Goal: Find specific page/section: Find specific page/section

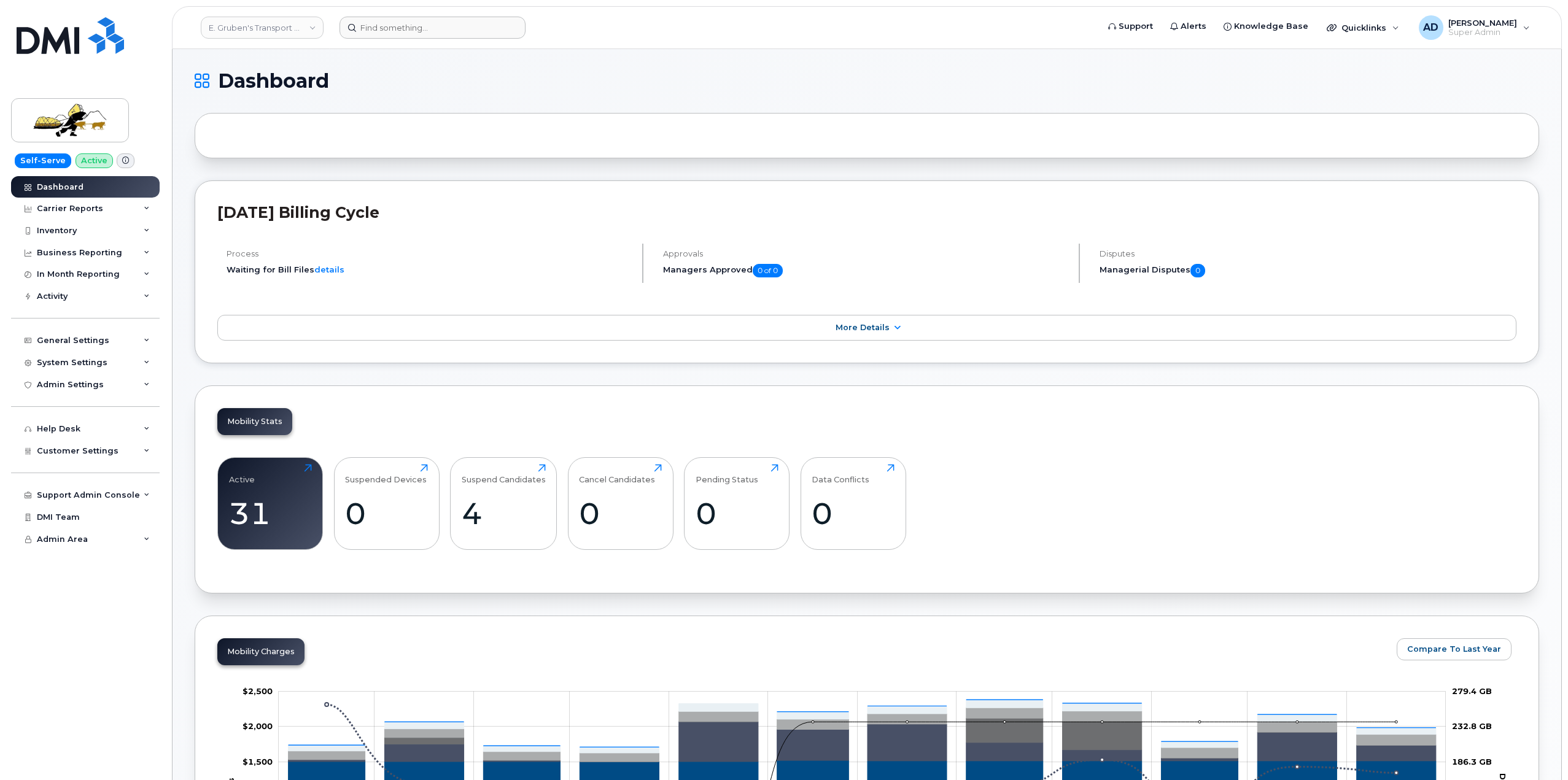
click at [290, 24] on link "E. Gruben's Transport Ltd." at bounding box center [262, 28] width 123 height 22
click at [434, 32] on input at bounding box center [432, 28] width 186 height 22
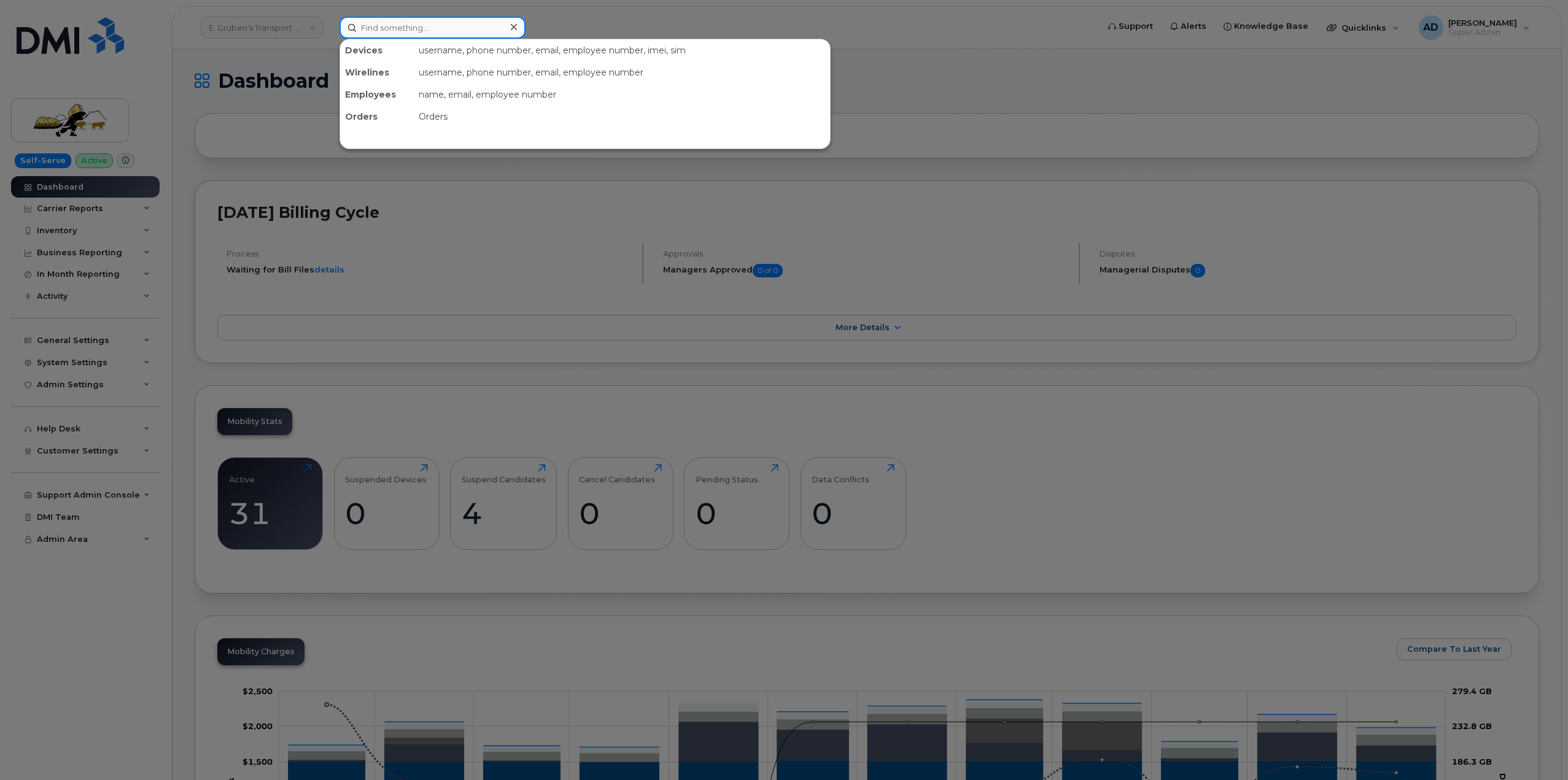
paste input "403.861.9268"
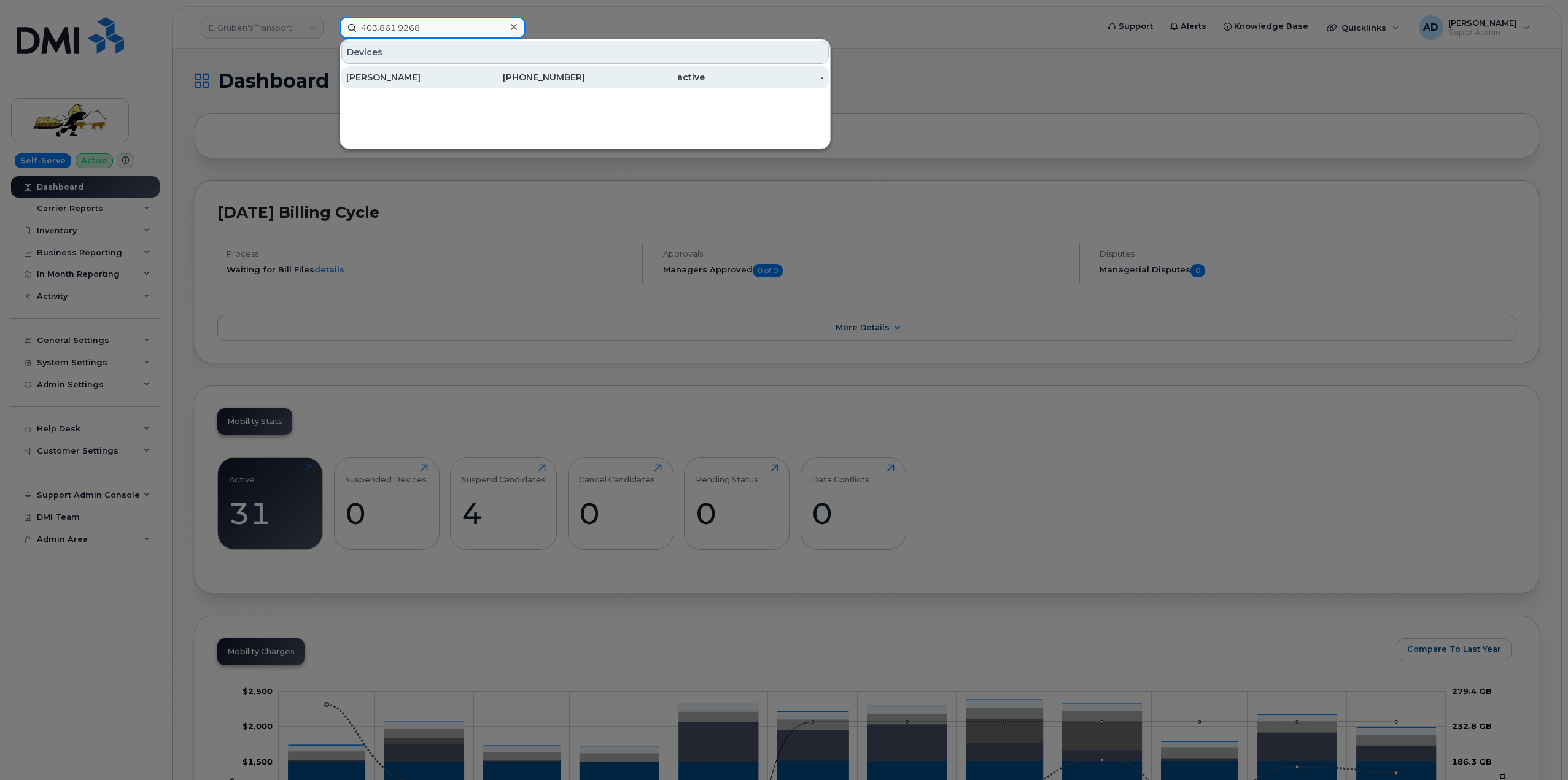
type input "403.861.9268"
click at [457, 83] on div "[PERSON_NAME]" at bounding box center [406, 77] width 120 height 12
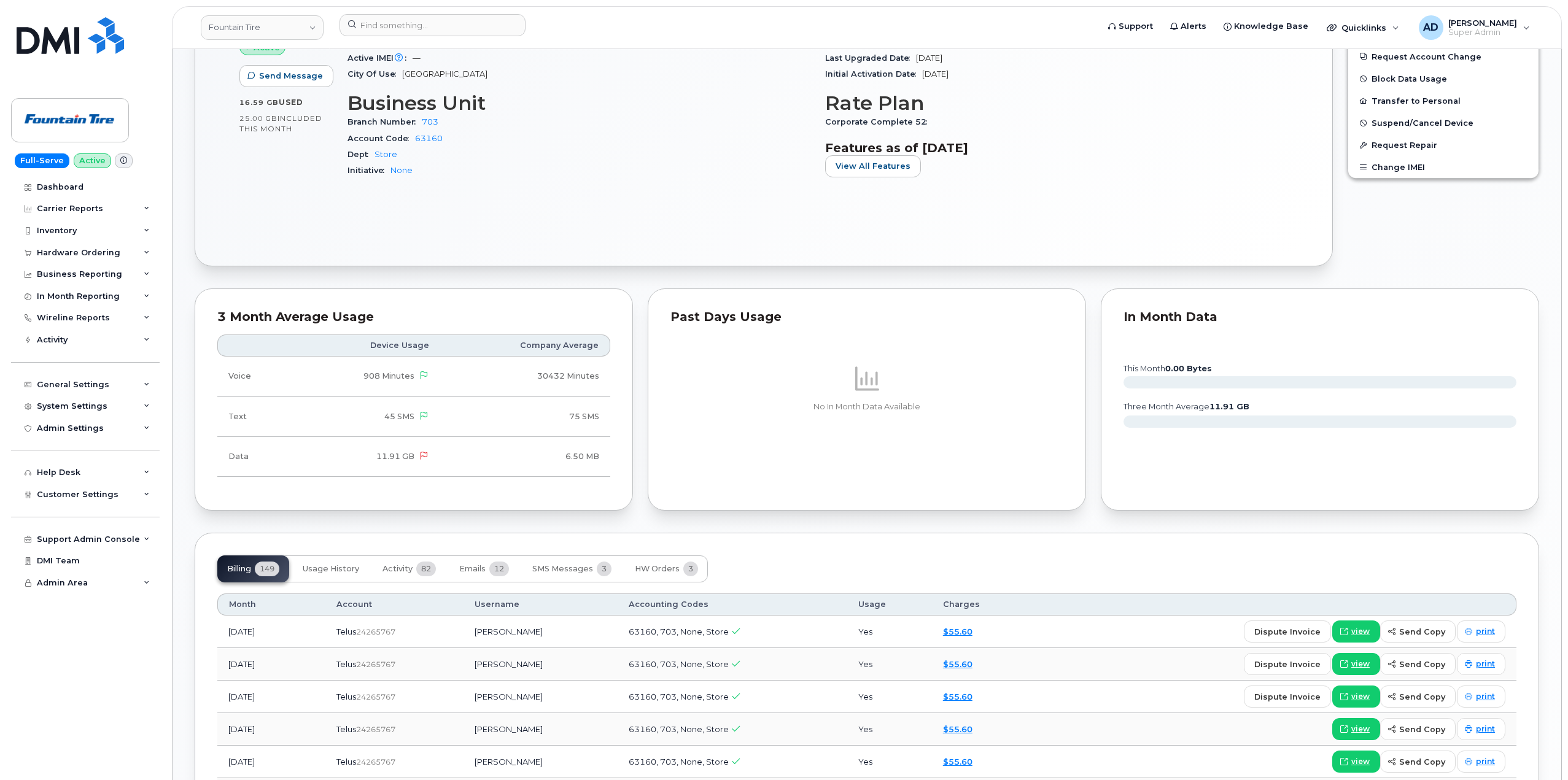
scroll to position [526, 0]
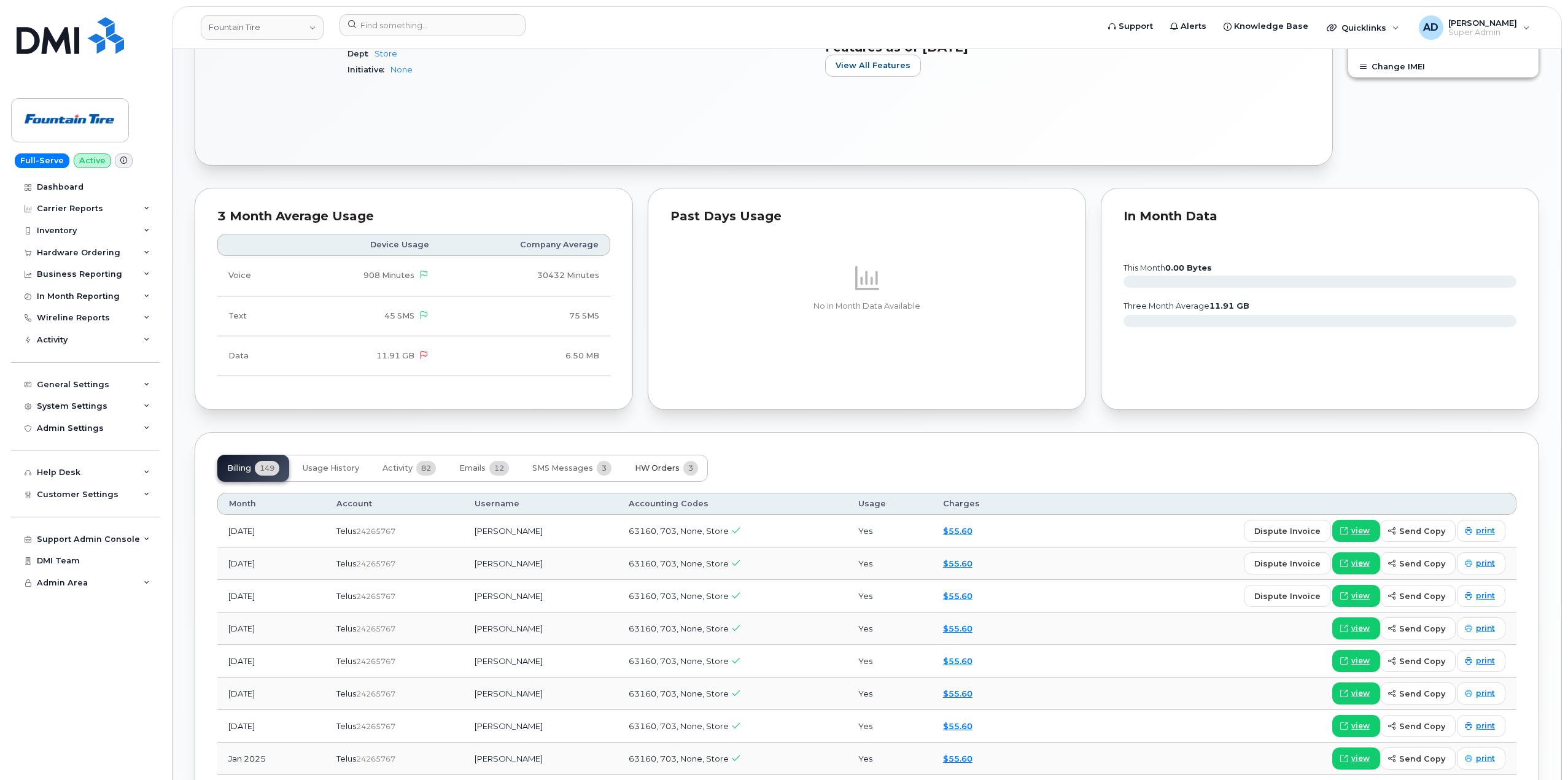
click at [663, 471] on span "HW Orders" at bounding box center [658, 468] width 45 height 10
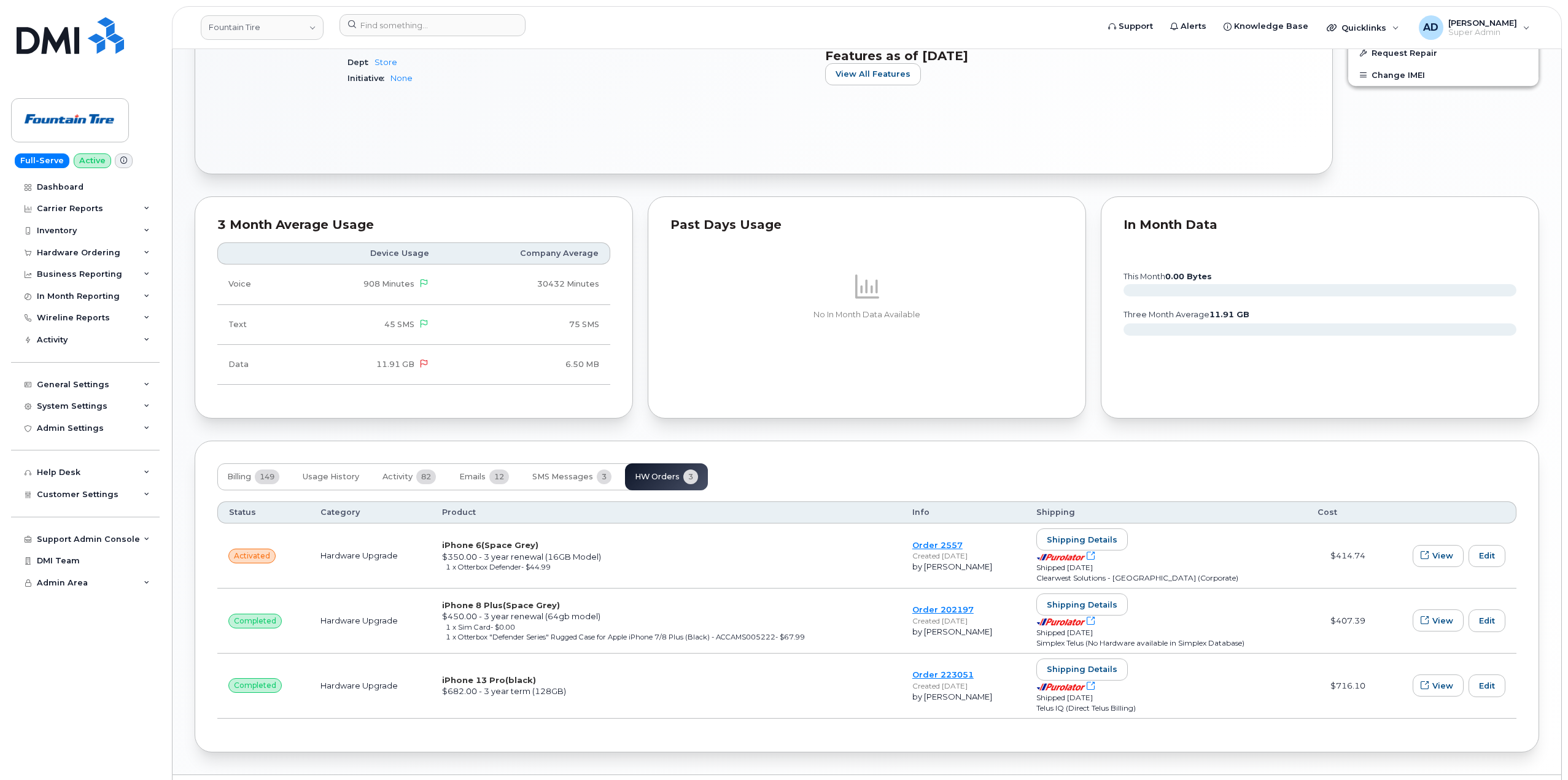
scroll to position [490, 0]
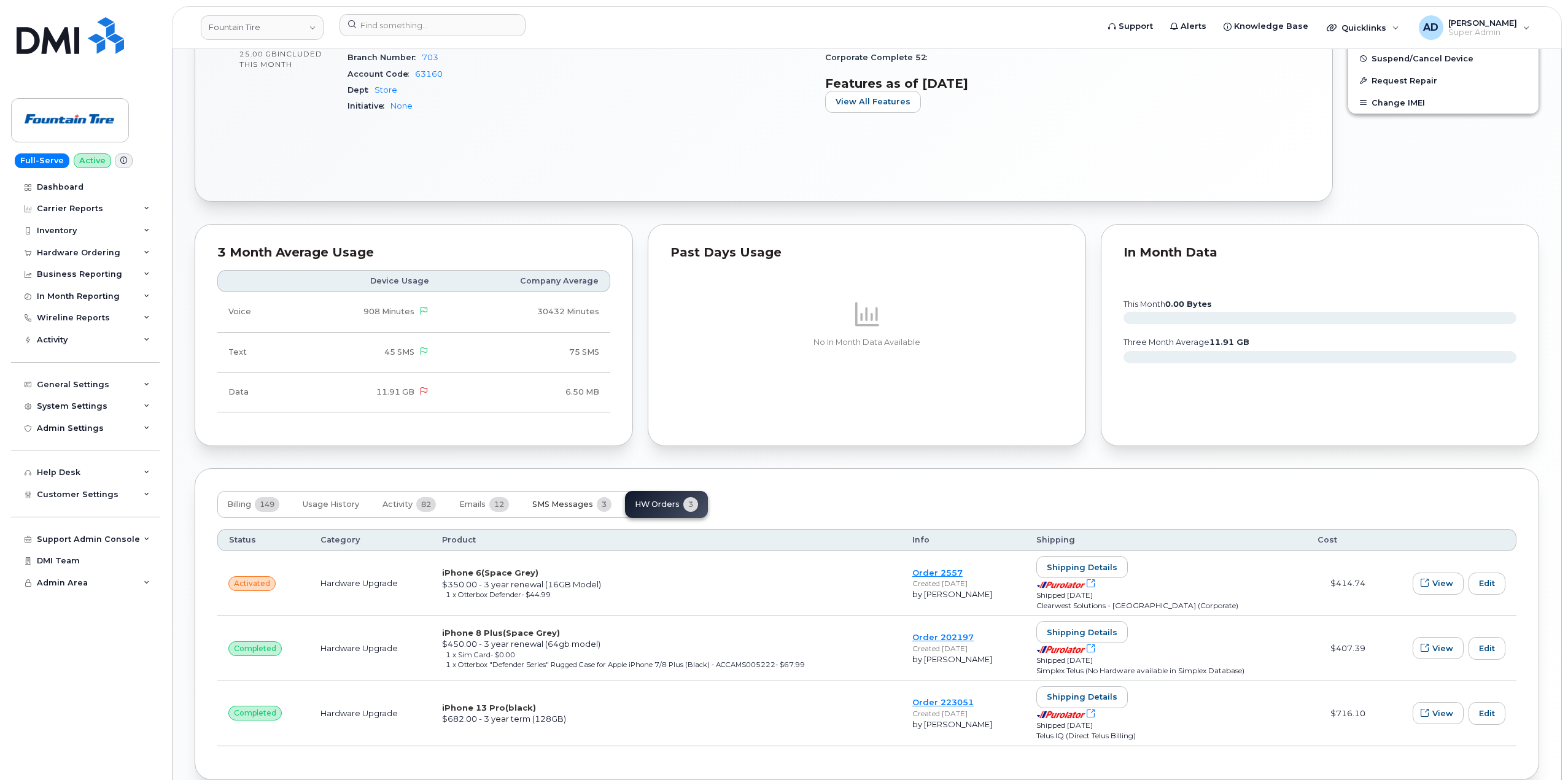
click at [582, 510] on button "SMS Messages 3" at bounding box center [572, 504] width 99 height 27
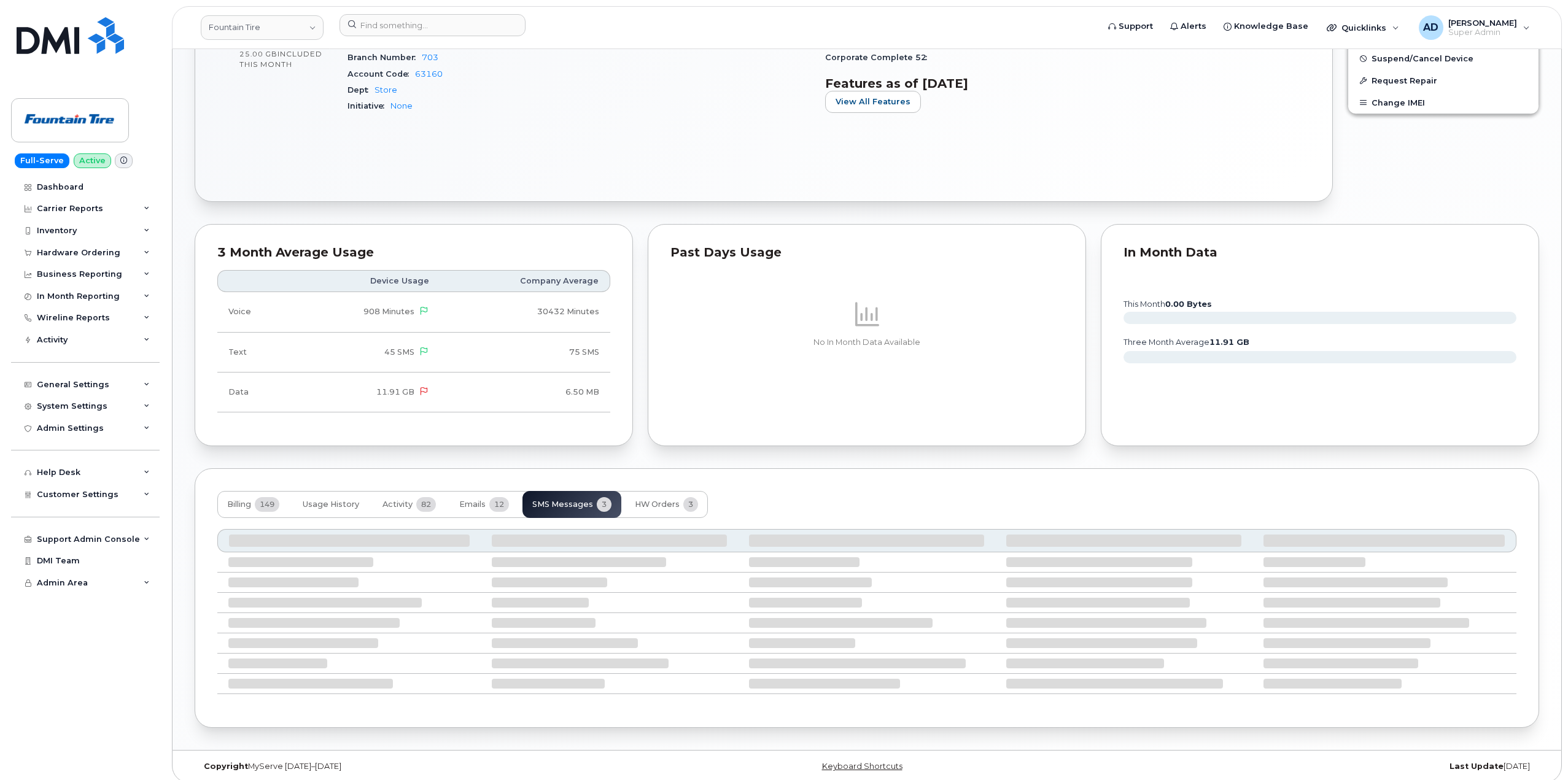
scroll to position [445, 0]
